Goal: Task Accomplishment & Management: Use online tool/utility

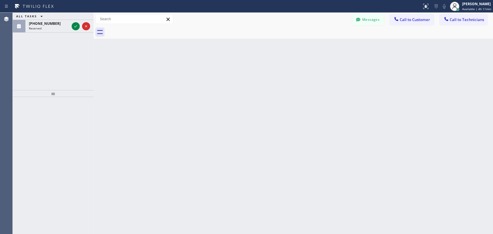
click at [19, 57] on div "ALL TASKS ALL TASKS ACTIVE TASKS TASKS IN WRAP UP [PHONE_NUMBER] Reserved" at bounding box center [53, 51] width 81 height 77
click at [86, 27] on icon at bounding box center [86, 26] width 7 height 7
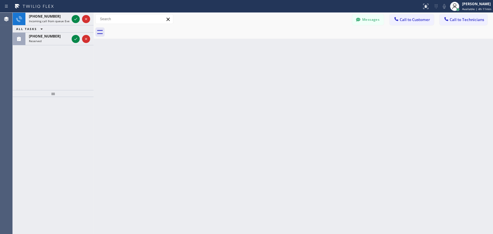
click at [25, 73] on div "[PHONE_NUMBER] Incoming call from queue Everybody ALL TASKS ALL TASKS ACTIVE TA…" at bounding box center [53, 51] width 81 height 77
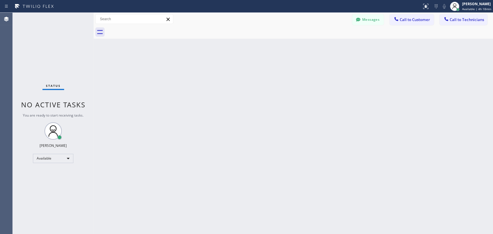
click at [442, 109] on div "Back to Dashboard Change Sender ID Customers Technicians [PERSON_NAME] [PERSON_…" at bounding box center [294, 124] width 400 height 222
click at [458, 21] on span "Call to Technicians" at bounding box center [467, 19] width 34 height 5
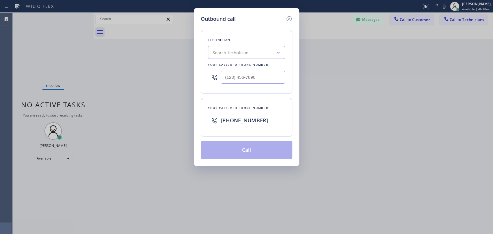
click at [250, 53] on div "Search Technician" at bounding box center [241, 53] width 63 height 10
type input "[PERSON_NAME]"
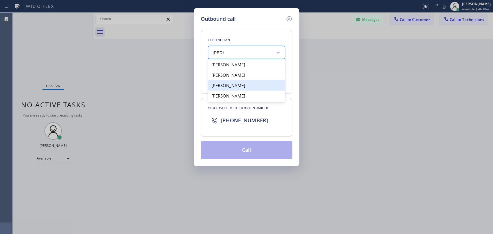
click at [240, 88] on div "[PERSON_NAME]" at bounding box center [246, 85] width 77 height 10
type input "[PHONE_NUMBER]"
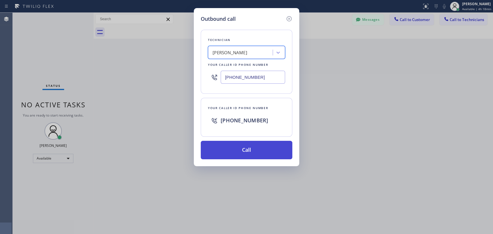
click at [250, 147] on button "Call" at bounding box center [247, 150] width 92 height 18
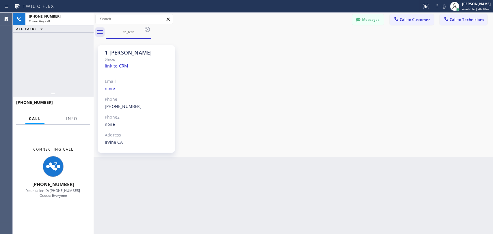
scroll to position [3100, 0]
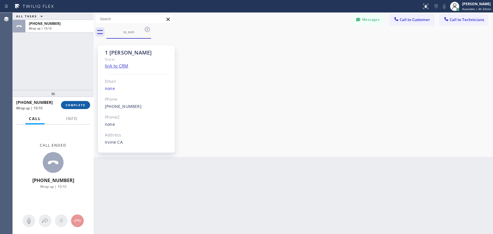
click at [76, 105] on span "COMPLETE" at bounding box center [76, 105] width 20 height 4
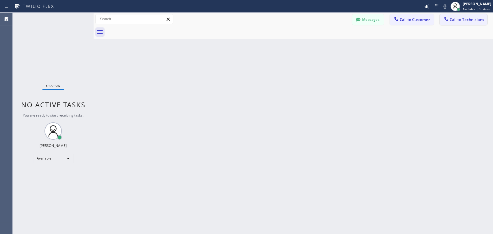
click at [452, 23] on button "Call to Technicians" at bounding box center [464, 19] width 48 height 11
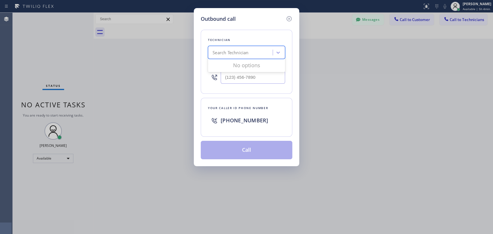
click at [260, 51] on div "Search Technician" at bounding box center [241, 53] width 63 height 10
type input "sevak"
click at [253, 67] on div "[PERSON_NAME]" at bounding box center [246, 65] width 77 height 10
type input "[PHONE_NUMBER]"
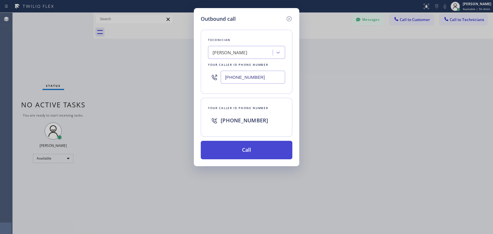
click at [274, 152] on button "Call" at bounding box center [247, 150] width 92 height 18
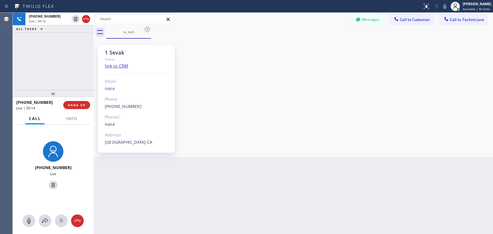
scroll to position [272, 0]
click at [80, 103] on span "HANG UP" at bounding box center [77, 105] width 18 height 4
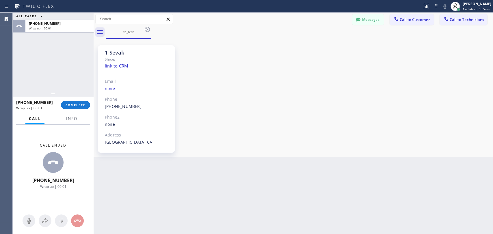
click at [76, 109] on div "[PHONE_NUMBER] Wrap up | 00:01 COMPLETE" at bounding box center [53, 105] width 74 height 15
click at [77, 108] on button "COMPLETE" at bounding box center [75, 105] width 29 height 8
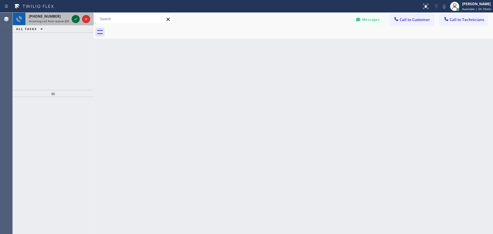
click at [73, 18] on icon at bounding box center [75, 19] width 7 height 7
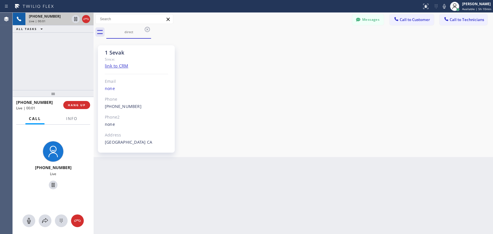
scroll to position [272, 0]
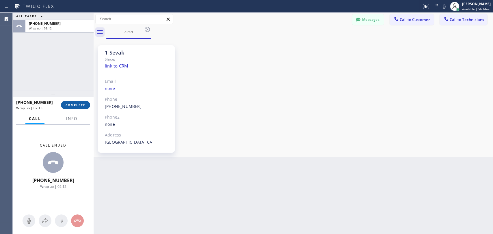
click at [81, 106] on span "COMPLETE" at bounding box center [76, 105] width 20 height 4
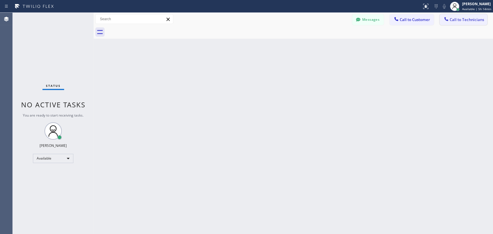
click at [457, 18] on span "Call to Technicians" at bounding box center [467, 19] width 34 height 5
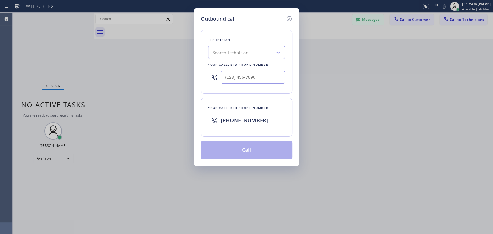
click at [269, 52] on div "Search Technician" at bounding box center [241, 53] width 63 height 10
type input "sevak"
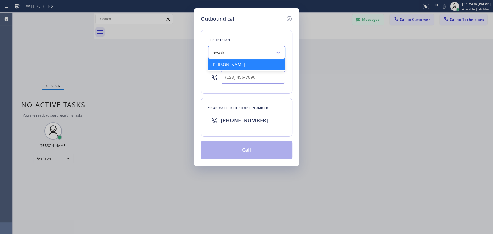
click at [247, 63] on div "[PERSON_NAME]" at bounding box center [246, 65] width 77 height 10
type input "[PHONE_NUMBER]"
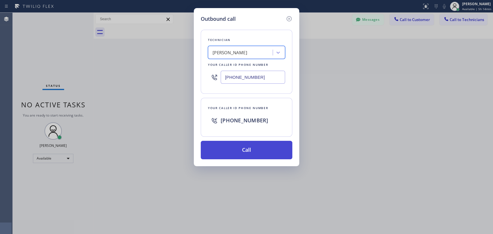
click at [243, 149] on button "Call" at bounding box center [247, 150] width 92 height 18
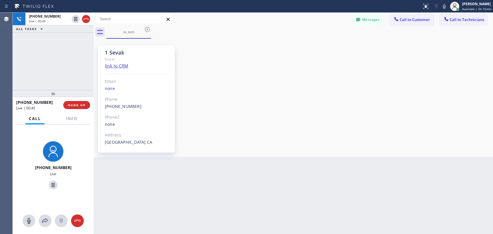
scroll to position [272, 0]
drag, startPoint x: 136, startPoint y: 107, endPoint x: 105, endPoint y: 107, distance: 31.8
click at [105, 107] on div "[PHONE_NUMBER] Outbound call Technician [PERSON_NAME] Your caller id phone numb…" at bounding box center [136, 106] width 63 height 7
copy link "[PHONE_NUMBER]"
click at [75, 50] on div "[PHONE_NUMBER] Live | 04:01 ALL TASKS ALL TASKS ACTIVE TASKS TASKS IN WRAP UP" at bounding box center [53, 51] width 81 height 77
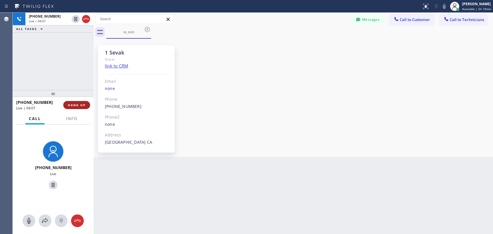
click at [84, 107] on button "HANG UP" at bounding box center [76, 105] width 27 height 8
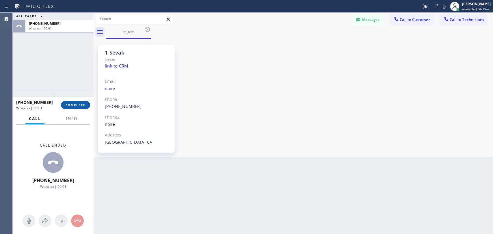
click at [84, 107] on button "COMPLETE" at bounding box center [75, 105] width 29 height 8
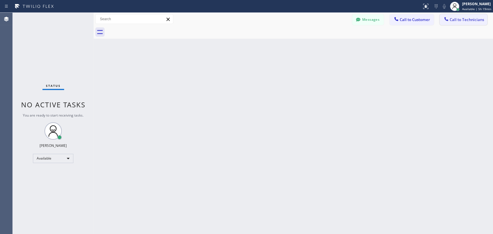
click at [449, 21] on icon at bounding box center [447, 19] width 6 height 6
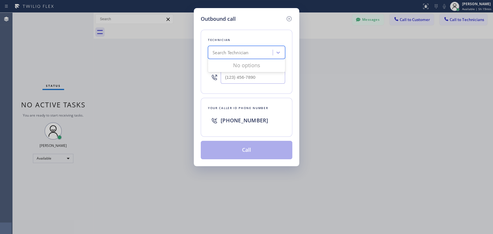
click at [234, 53] on div "Search Technician" at bounding box center [231, 52] width 36 height 7
type input "sevak"
click at [244, 63] on div "[PERSON_NAME]" at bounding box center [246, 65] width 77 height 10
type input "[PHONE_NUMBER]"
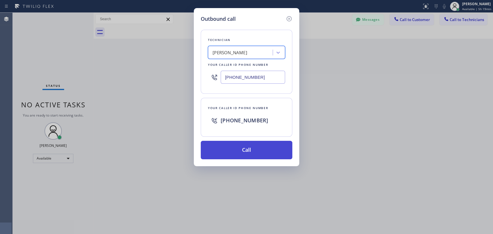
click at [245, 149] on button "Call" at bounding box center [247, 150] width 92 height 18
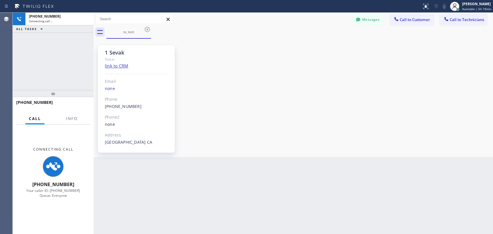
scroll to position [272, 0]
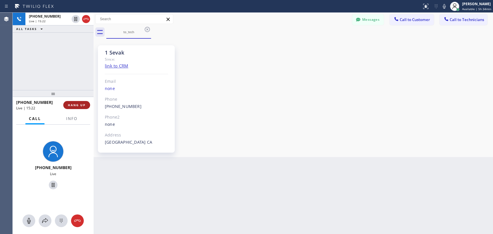
click at [85, 105] on span "HANG UP" at bounding box center [77, 105] width 18 height 4
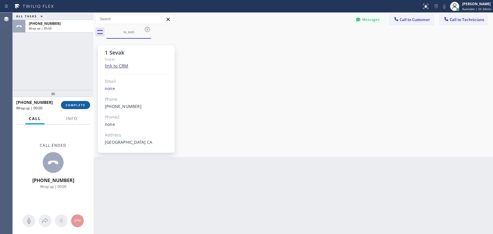
click at [85, 105] on span "COMPLETE" at bounding box center [76, 105] width 20 height 4
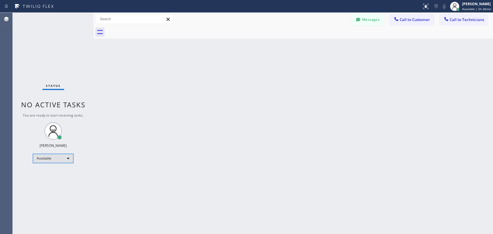
click at [48, 156] on div "Available" at bounding box center [53, 158] width 40 height 9
click at [58, 167] on li "Offline" at bounding box center [52, 166] width 39 height 7
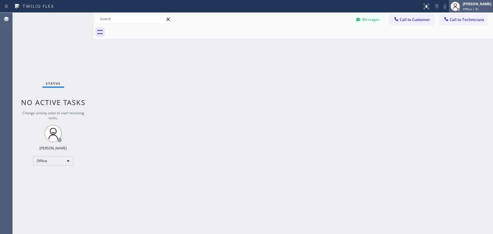
click at [463, 8] on span "Offline | 0s" at bounding box center [471, 9] width 16 height 4
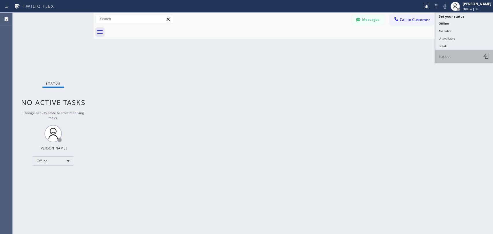
click at [454, 56] on button "Log out" at bounding box center [464, 56] width 58 height 13
